Goal: Complete application form: Complete application form

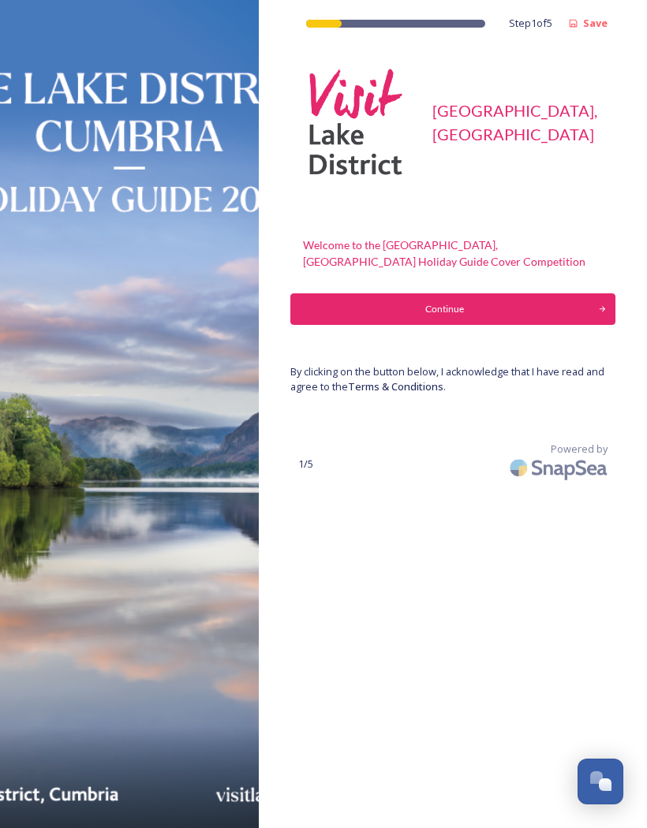
click at [326, 312] on div "Continue" at bounding box center [444, 309] width 291 height 14
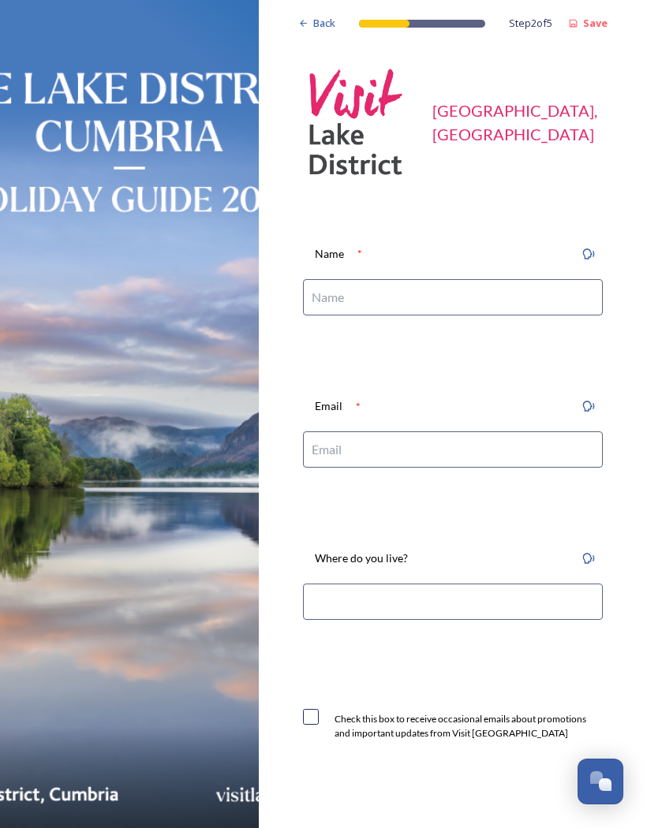
click at [317, 294] on input at bounding box center [453, 297] width 300 height 36
type input "[PERSON_NAME]"
type input "[EMAIL_ADDRESS][DOMAIN_NAME]"
click at [332, 596] on input at bounding box center [453, 602] width 300 height 36
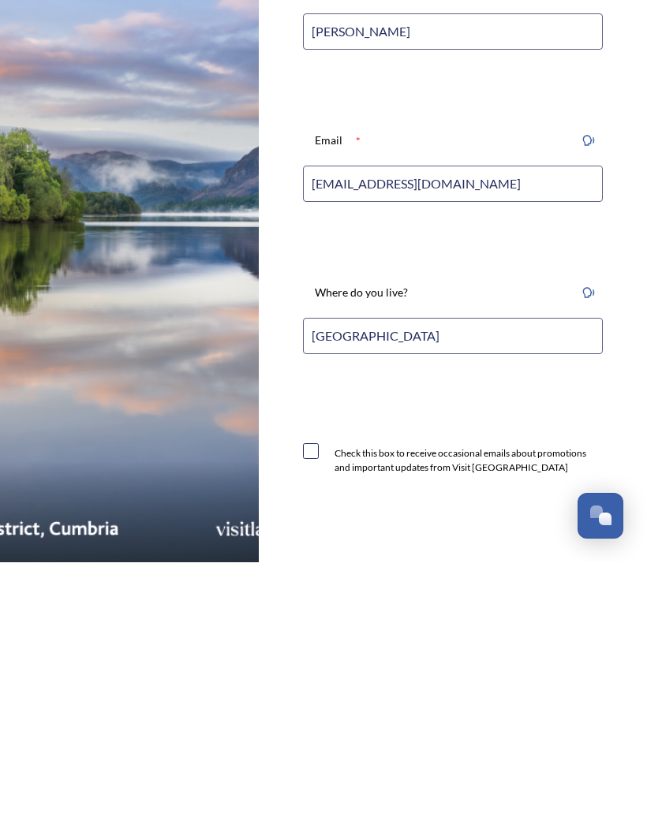
type input "[GEOGRAPHIC_DATA]"
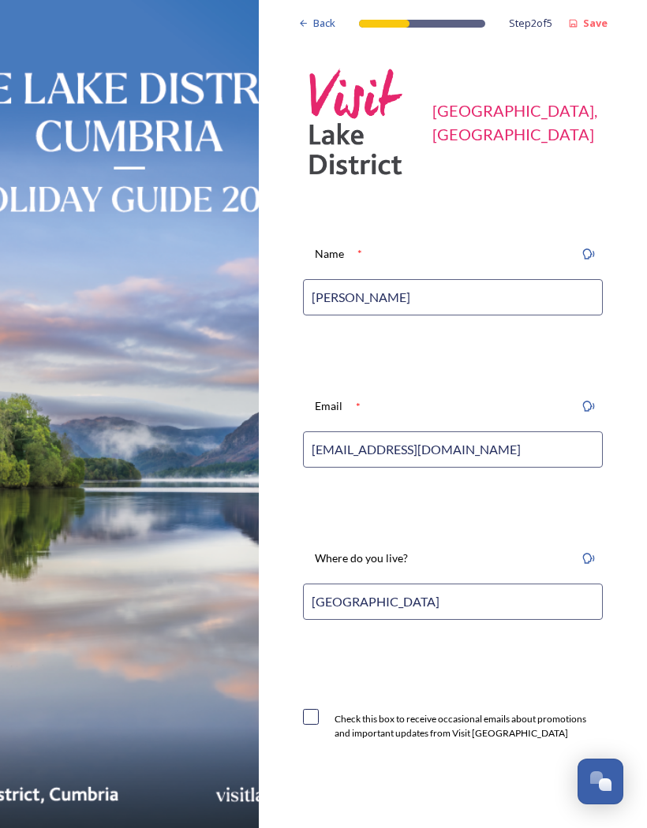
click at [594, 794] on button "Open Chat" at bounding box center [600, 782] width 46 height 46
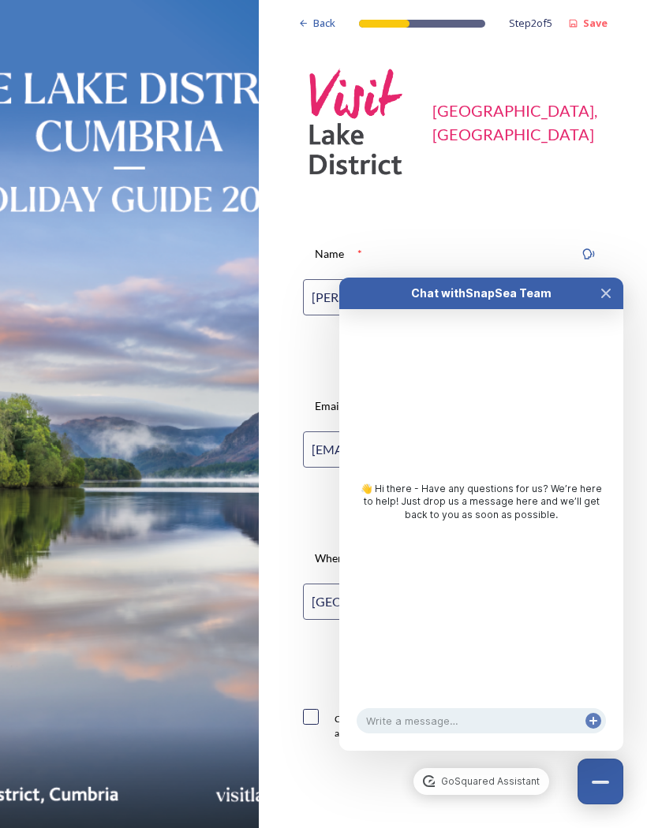
click at [606, 287] on icon "Close Chat" at bounding box center [605, 293] width 13 height 13
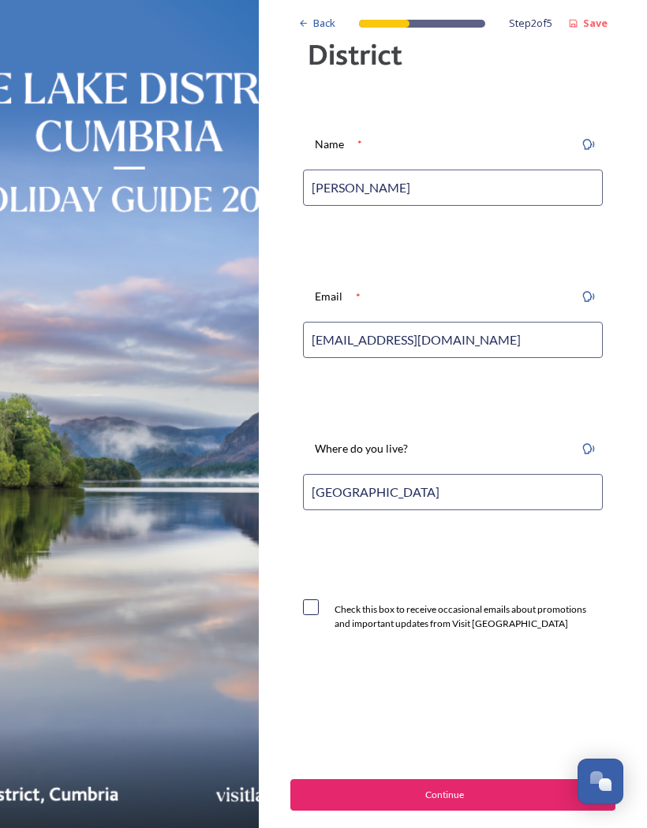
scroll to position [110, 0]
click at [390, 788] on div "Continue" at bounding box center [444, 795] width 291 height 14
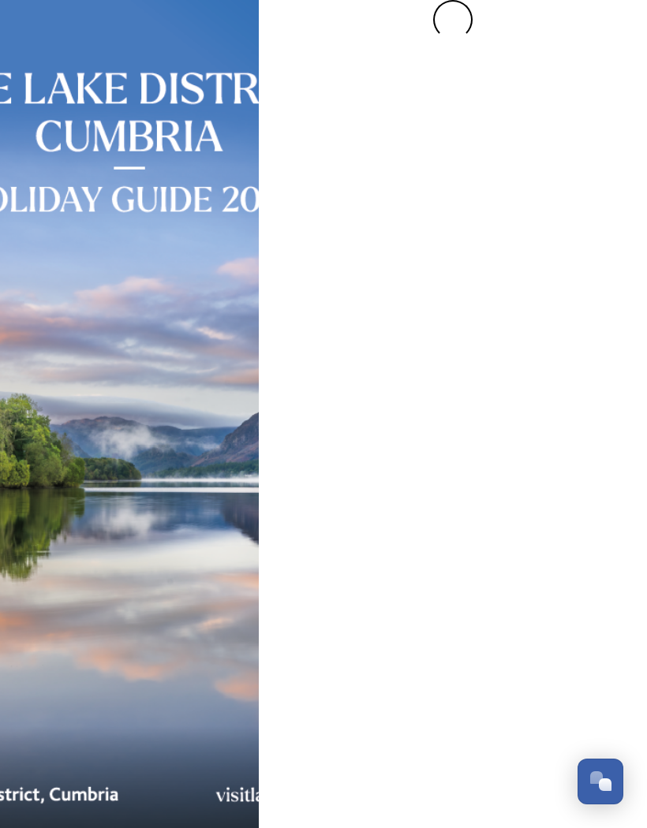
scroll to position [0, 0]
